Goal: Task Accomplishment & Management: Manage account settings

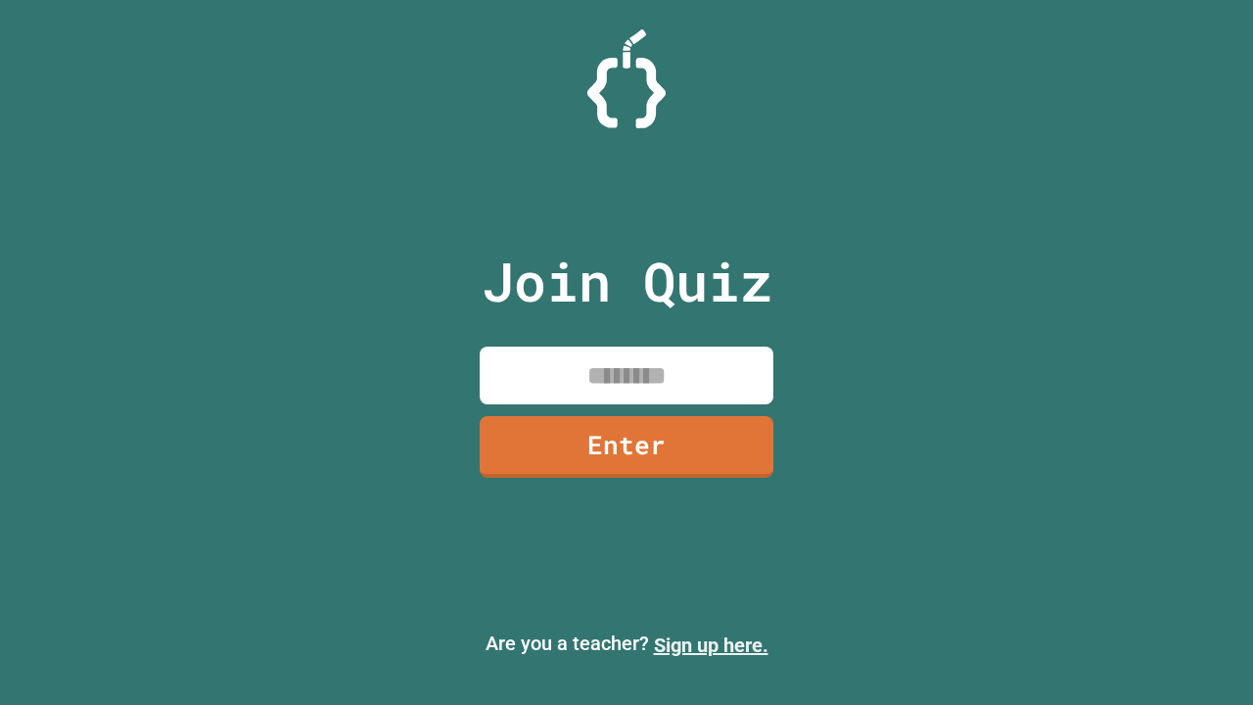
click at [711, 645] on link "Sign up here." at bounding box center [711, 644] width 115 height 23
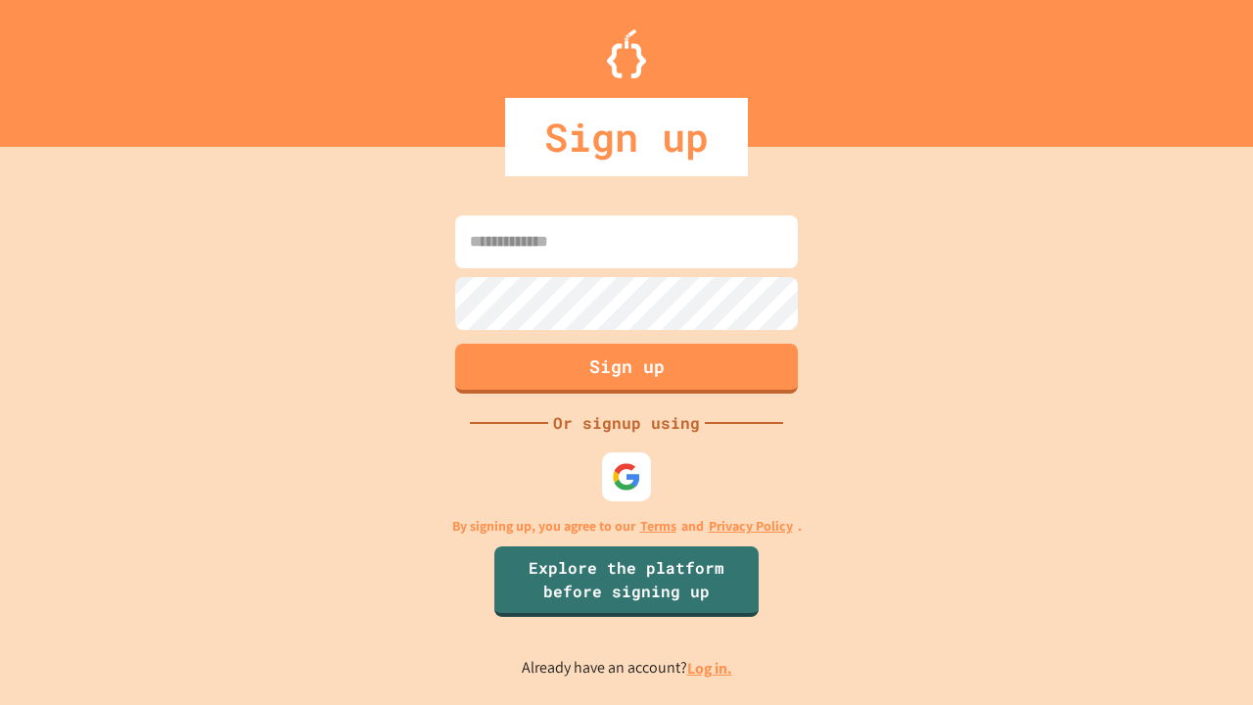
click at [711, 667] on link "Log in." at bounding box center [709, 668] width 45 height 21
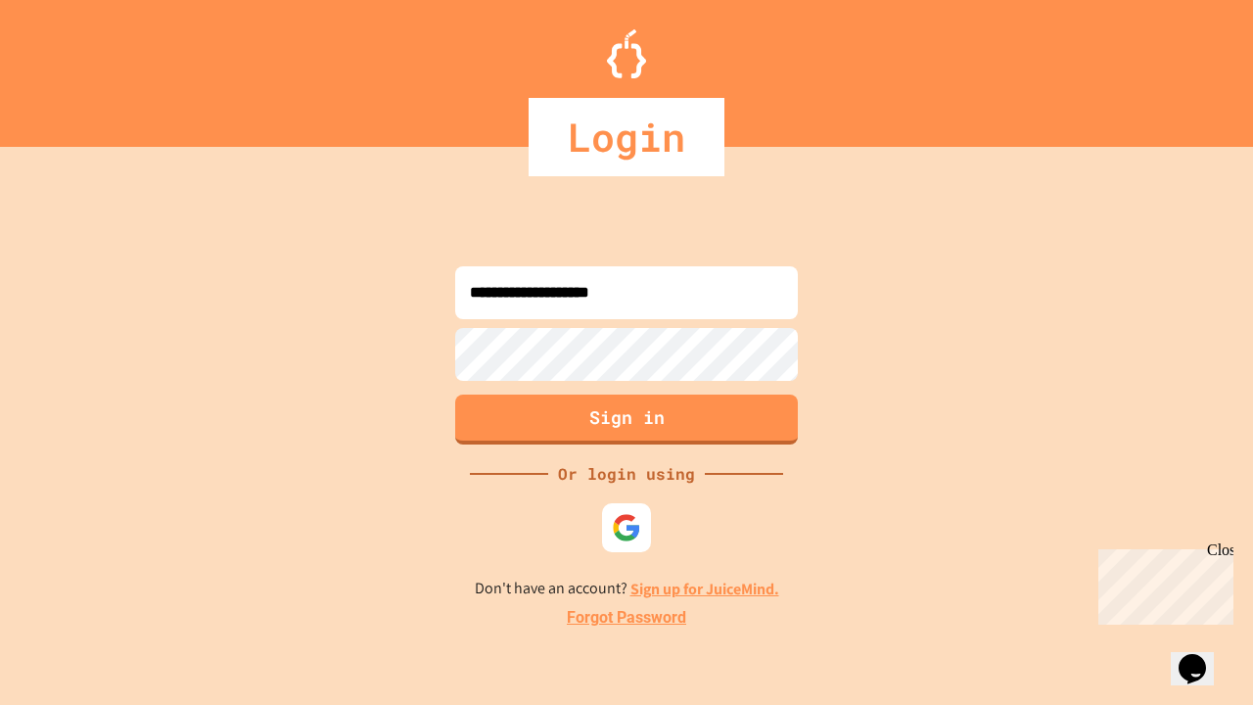
type input "**********"
